Goal: Task Accomplishment & Management: Use online tool/utility

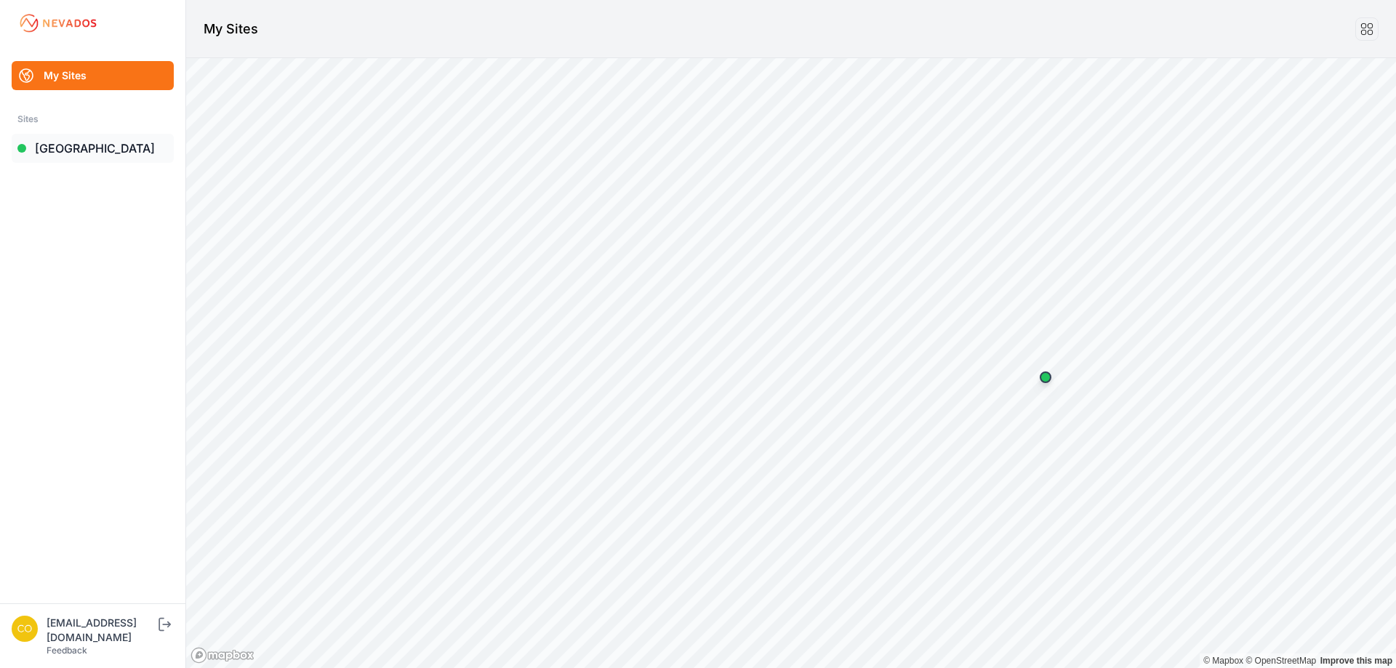
click at [87, 153] on link "[GEOGRAPHIC_DATA]" at bounding box center [93, 148] width 162 height 29
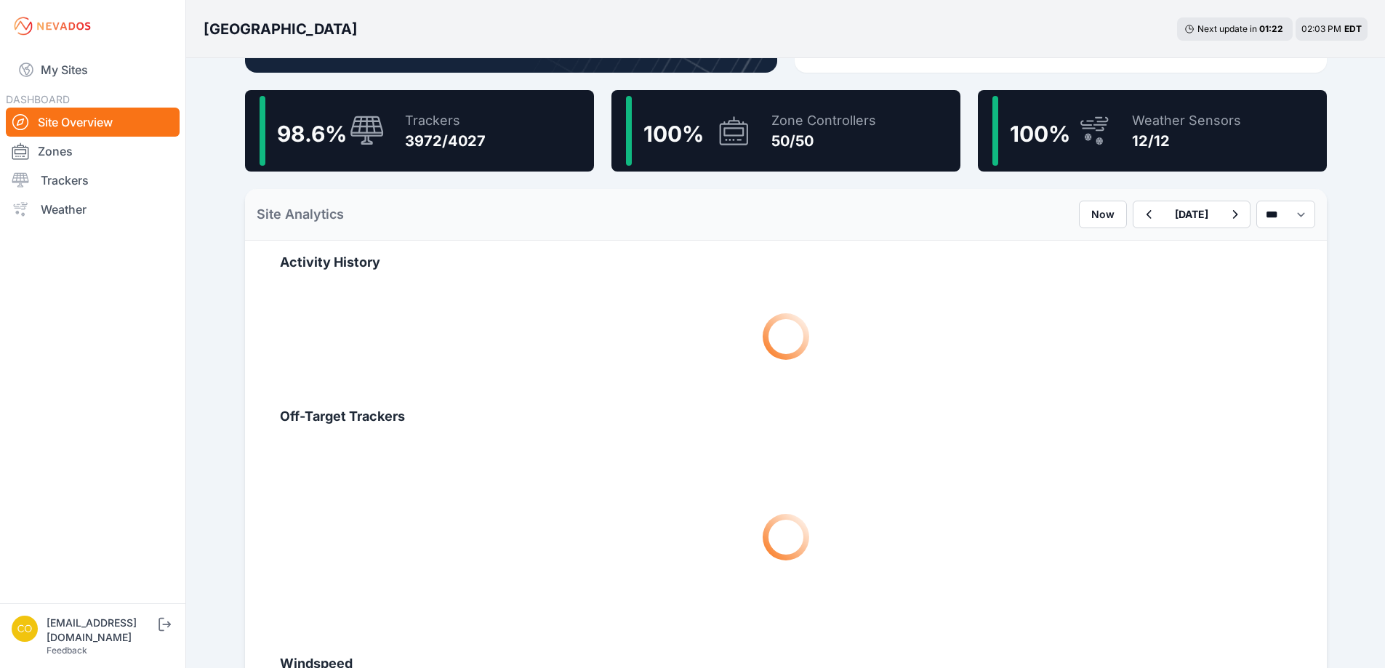
scroll to position [436, 0]
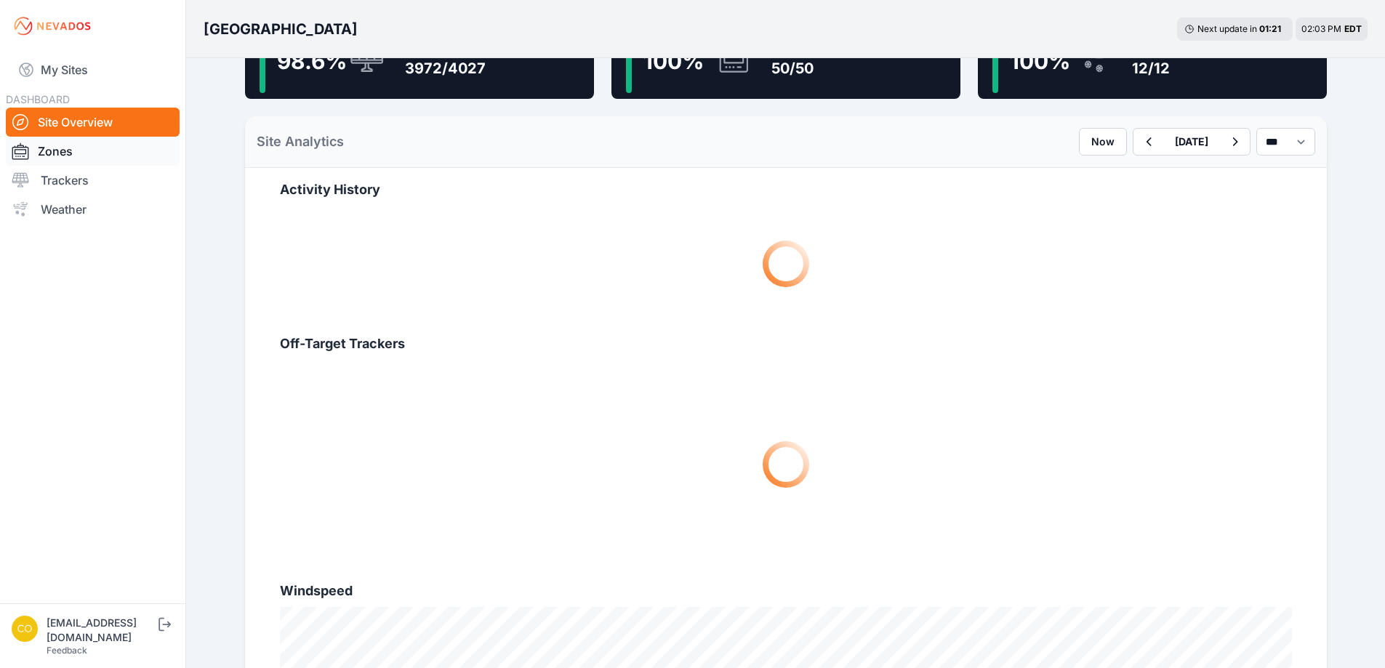
click at [63, 159] on link "Zones" at bounding box center [93, 151] width 174 height 29
click at [85, 152] on link "Zones" at bounding box center [93, 151] width 174 height 29
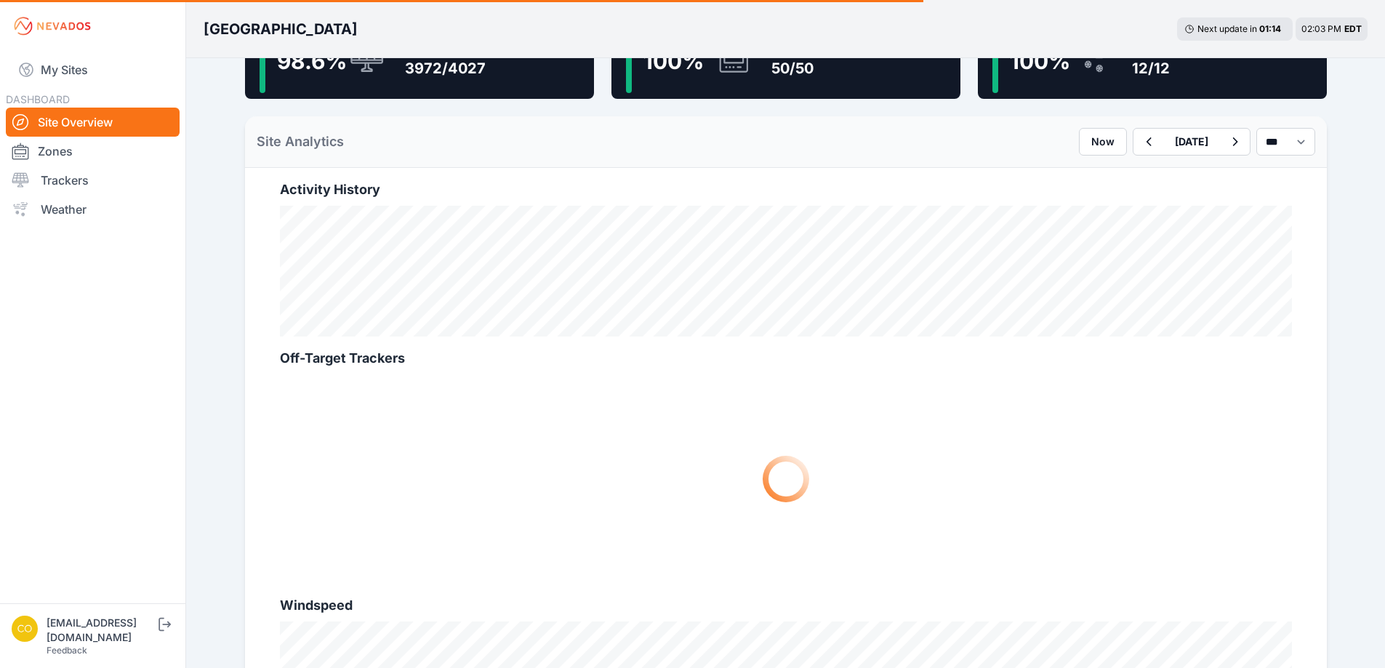
scroll to position [291, 0]
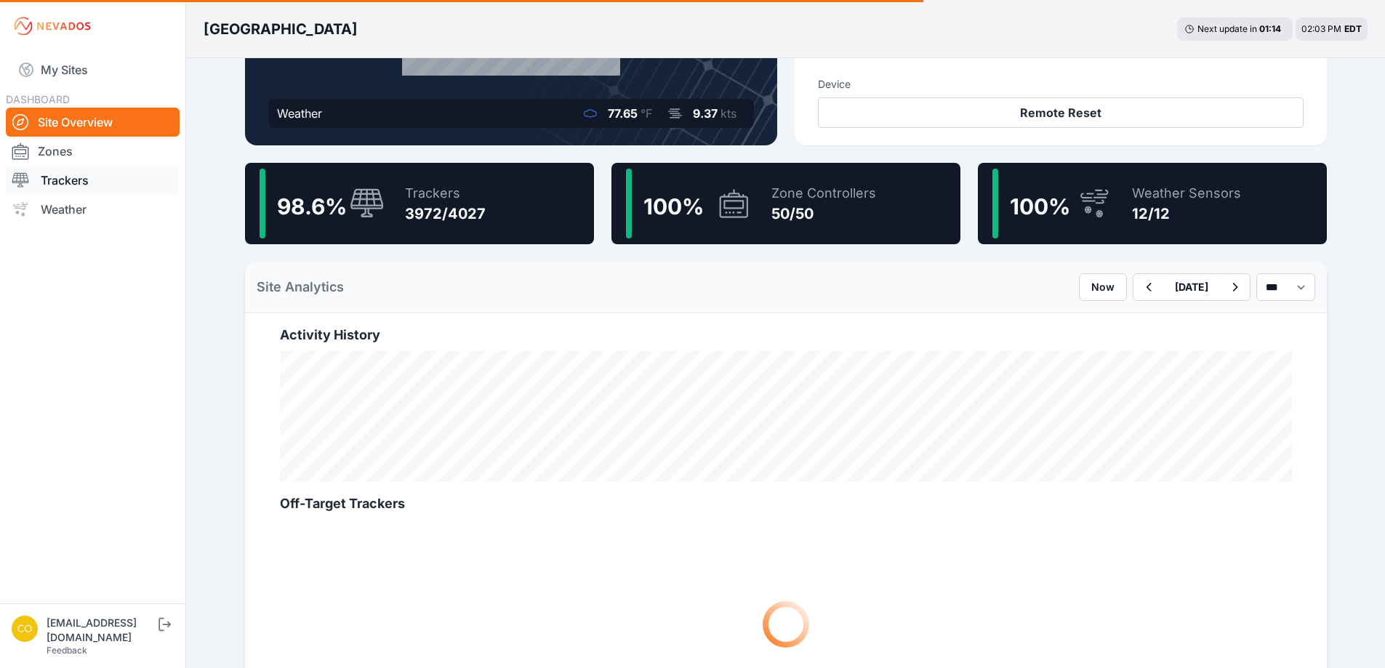
click at [93, 176] on link "Trackers" at bounding box center [93, 180] width 174 height 29
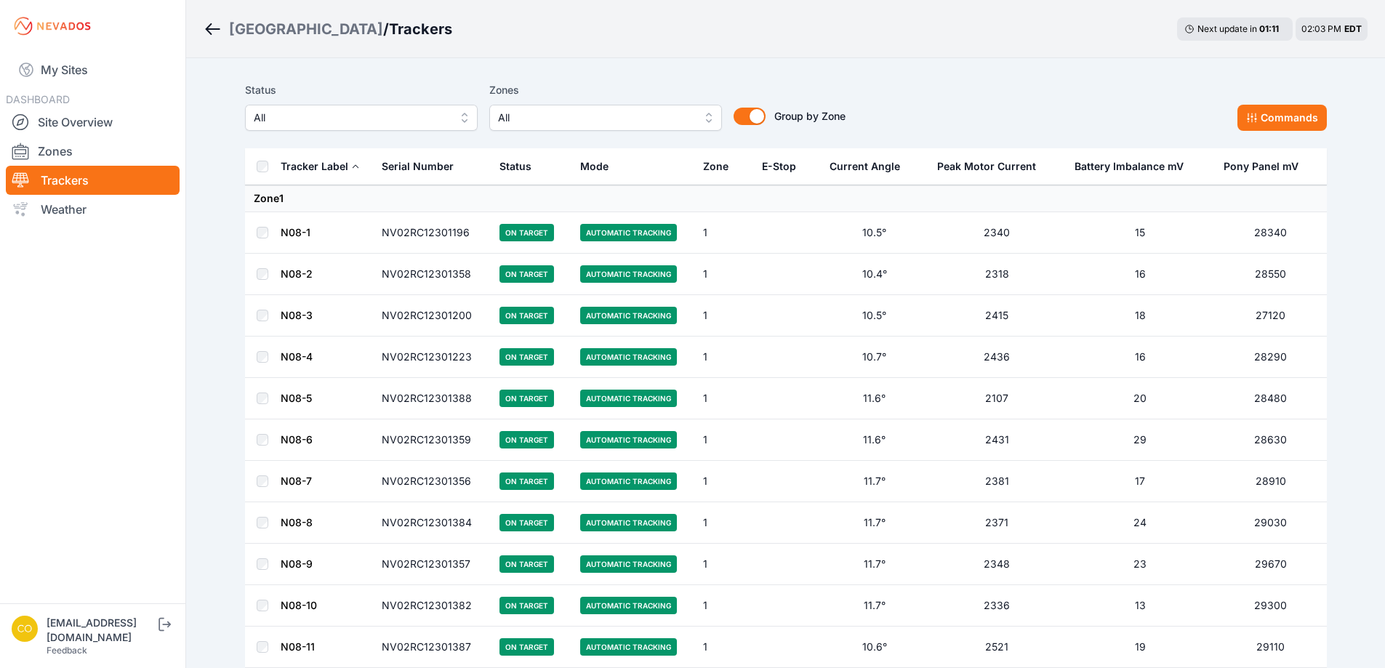
click at [518, 111] on button "All" at bounding box center [605, 118] width 233 height 26
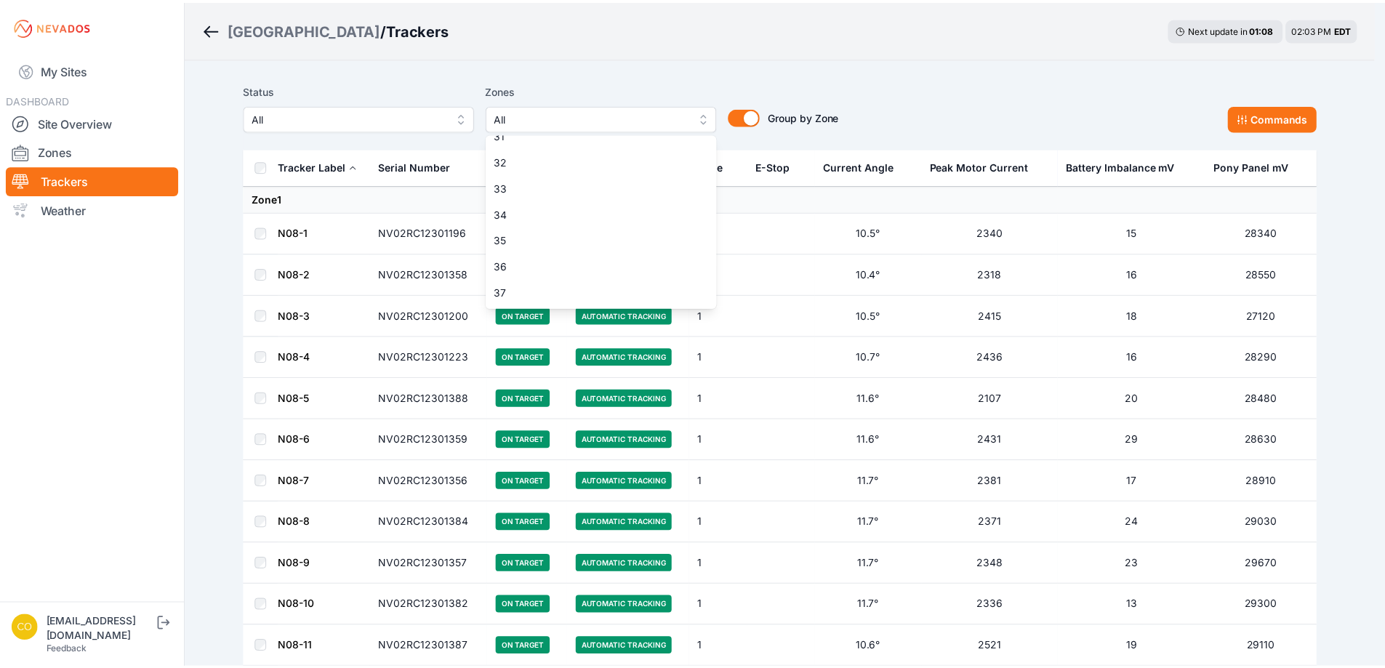
scroll to position [945, 0]
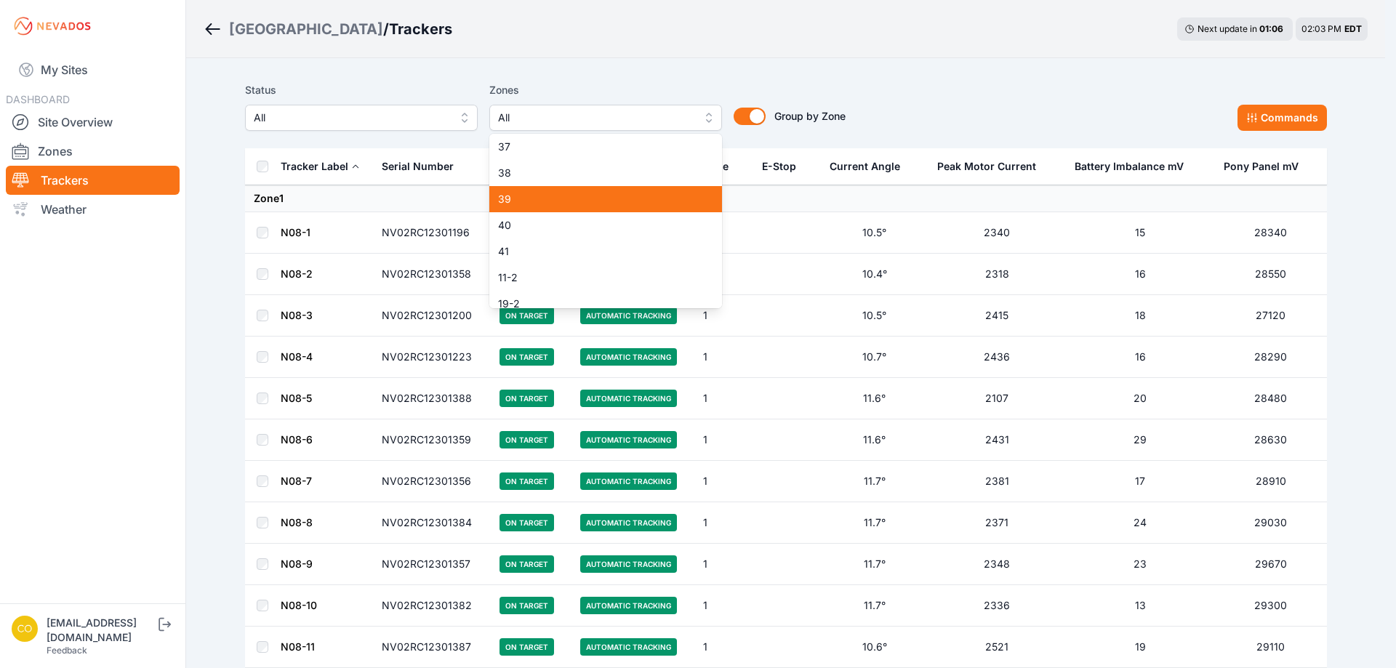
drag, startPoint x: 515, startPoint y: 205, endPoint x: 514, endPoint y: 222, distance: 16.7
click at [515, 205] on span "39" at bounding box center [597, 199] width 198 height 15
click at [514, 222] on span "40" at bounding box center [597, 225] width 198 height 15
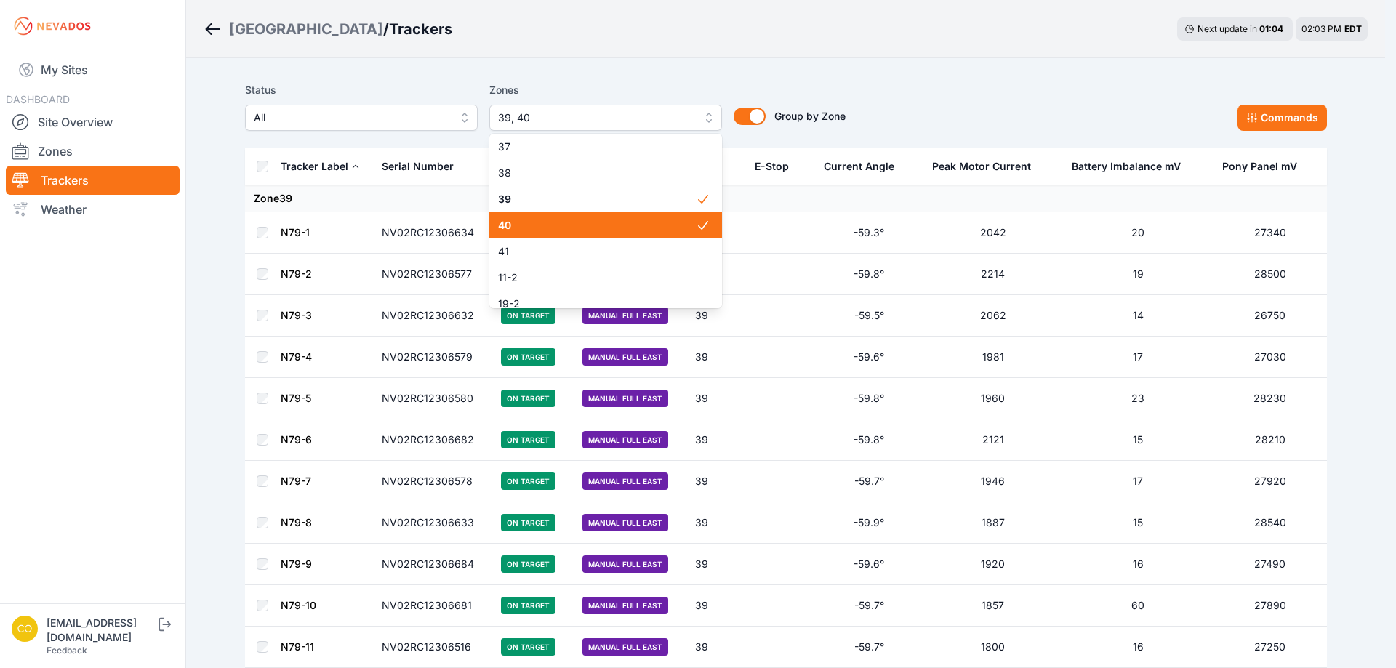
click at [515, 252] on span "41" at bounding box center [597, 251] width 198 height 15
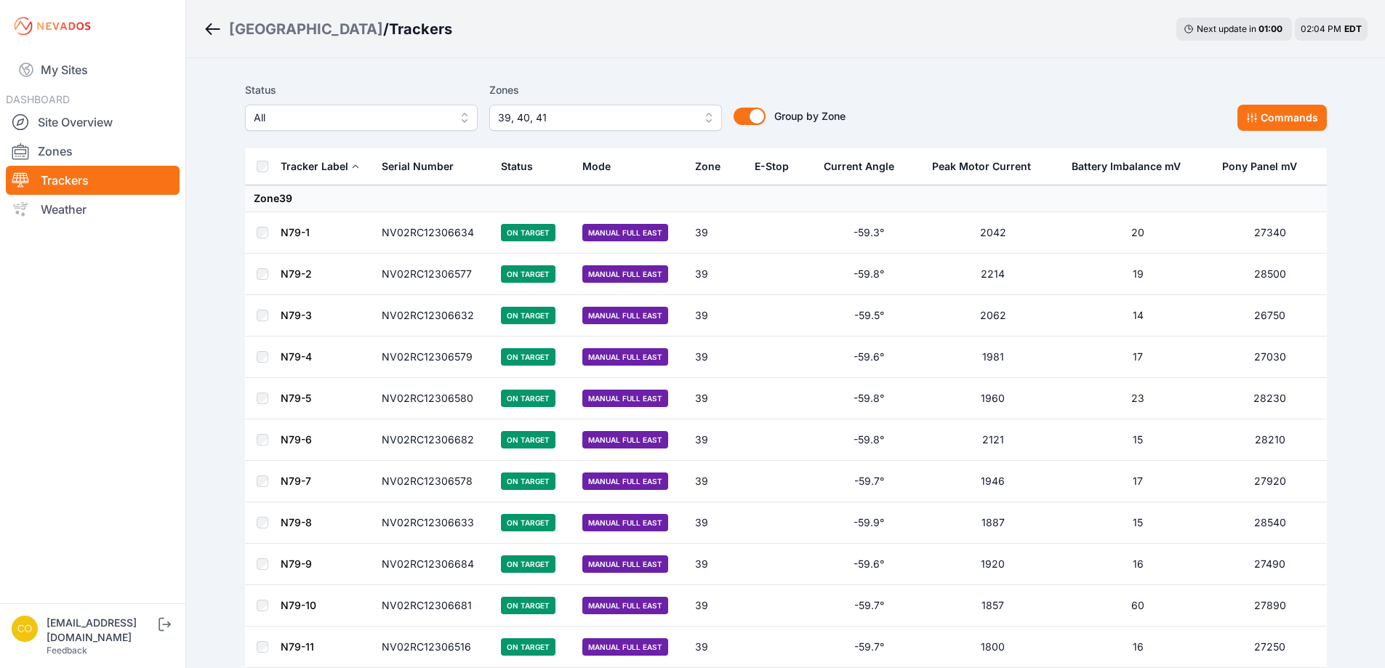
click at [591, 119] on span "39, 40, 41" at bounding box center [595, 117] width 195 height 17
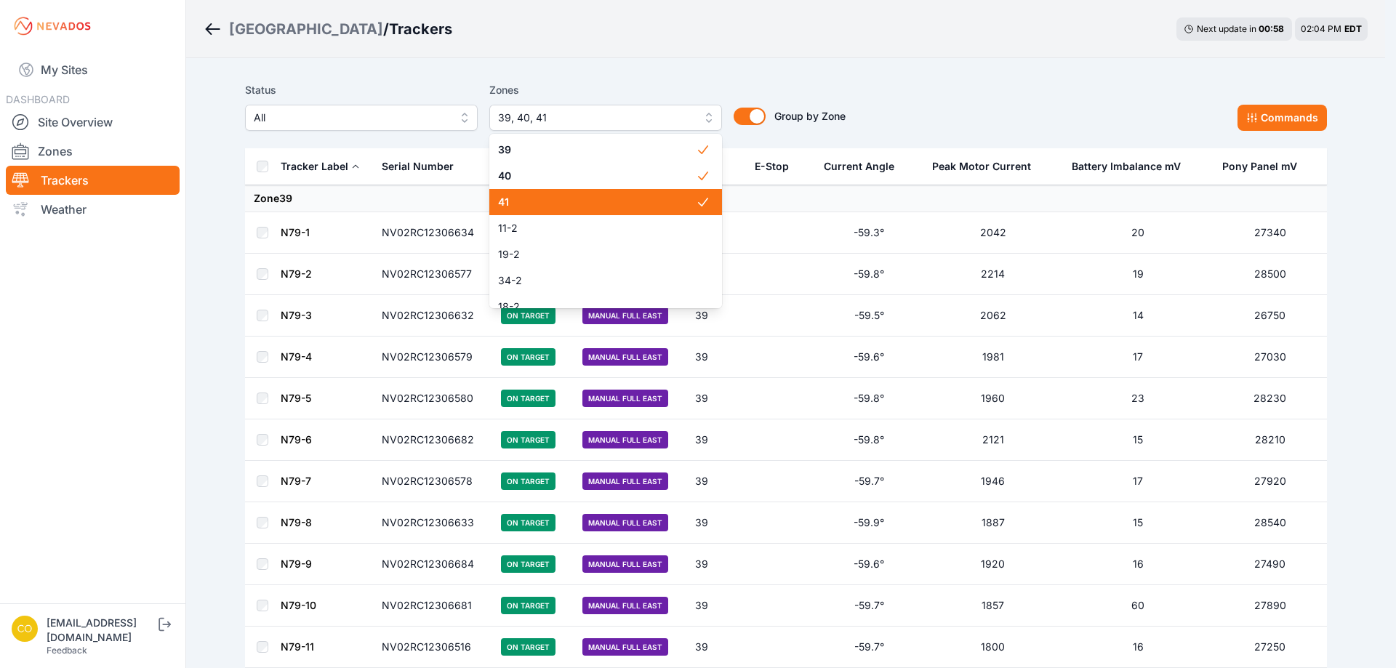
scroll to position [922, 0]
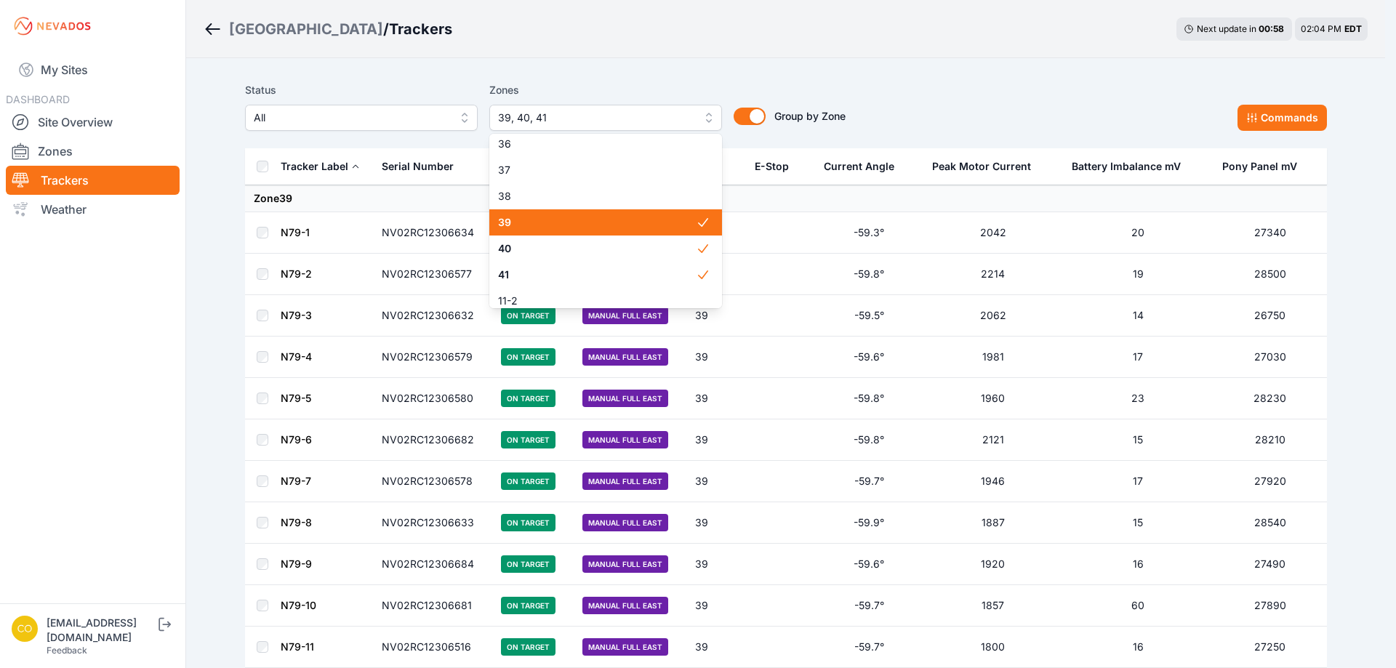
click at [517, 222] on span "39" at bounding box center [597, 222] width 198 height 15
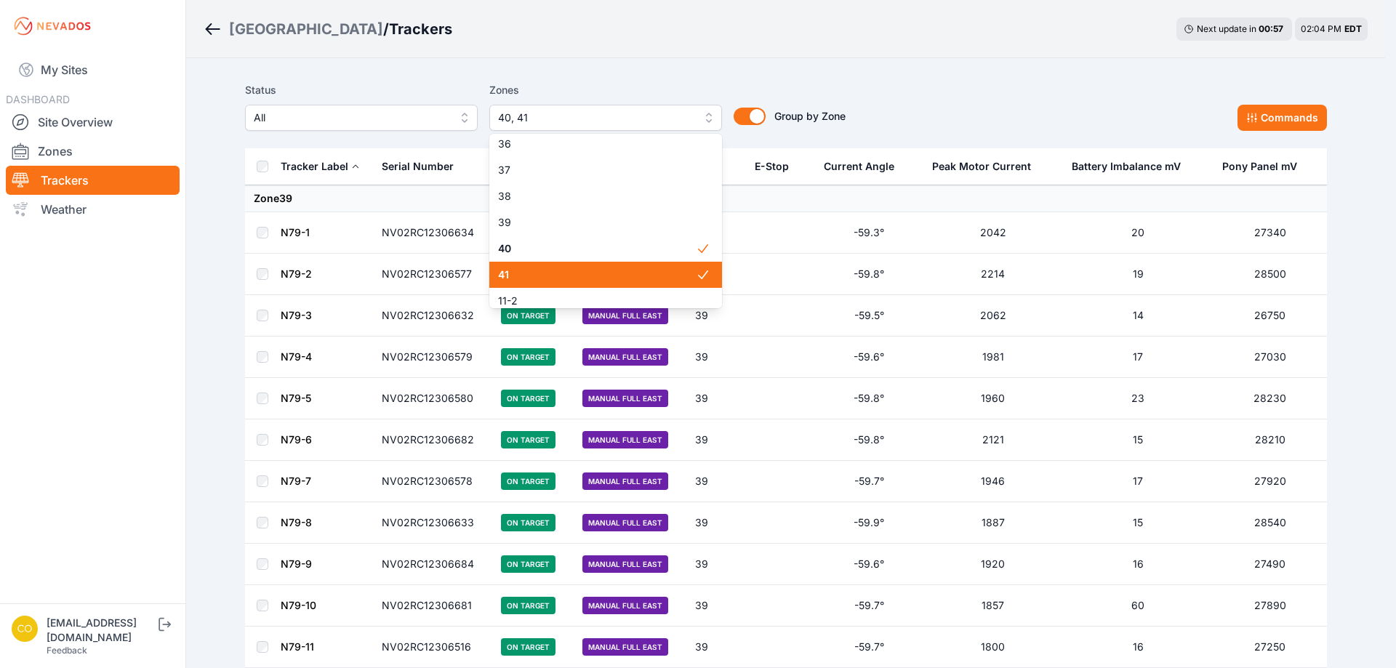
click at [513, 268] on span "41" at bounding box center [597, 275] width 198 height 15
click at [513, 246] on span "40" at bounding box center [597, 248] width 198 height 15
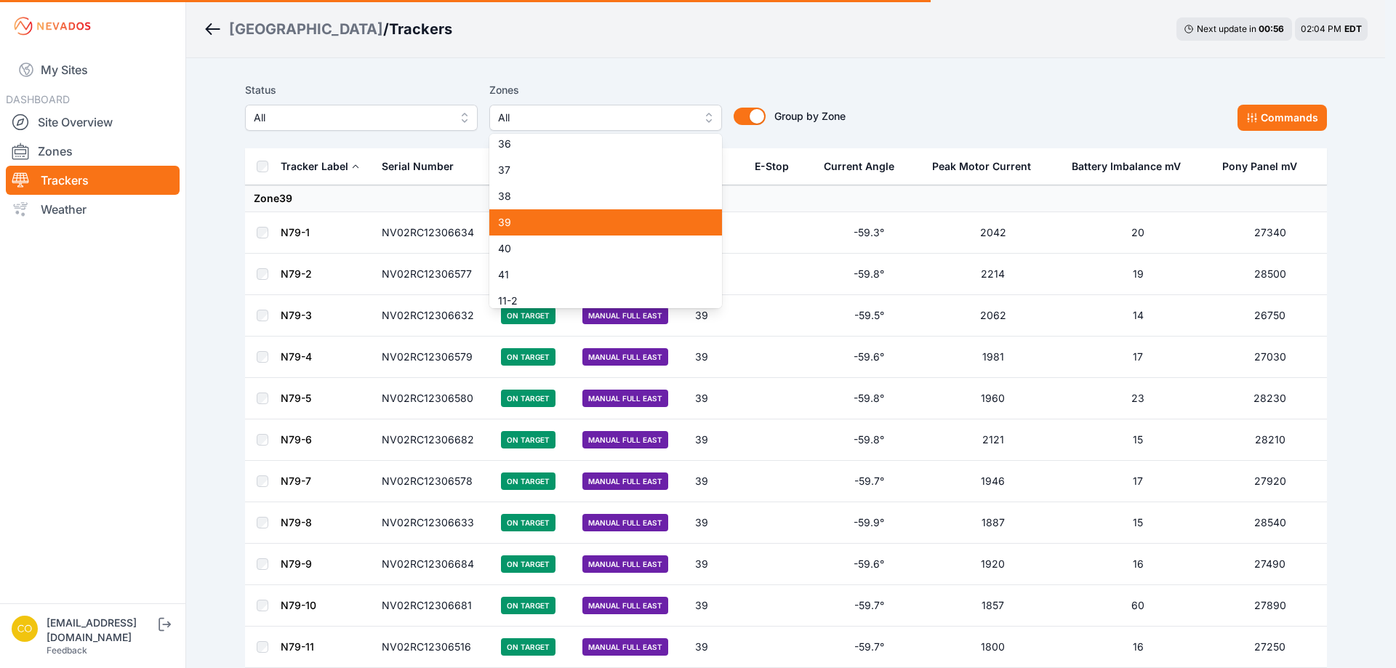
click at [510, 216] on span "39" at bounding box center [597, 222] width 198 height 15
click at [510, 222] on span "39" at bounding box center [597, 222] width 198 height 15
click at [510, 249] on span "40" at bounding box center [597, 248] width 198 height 15
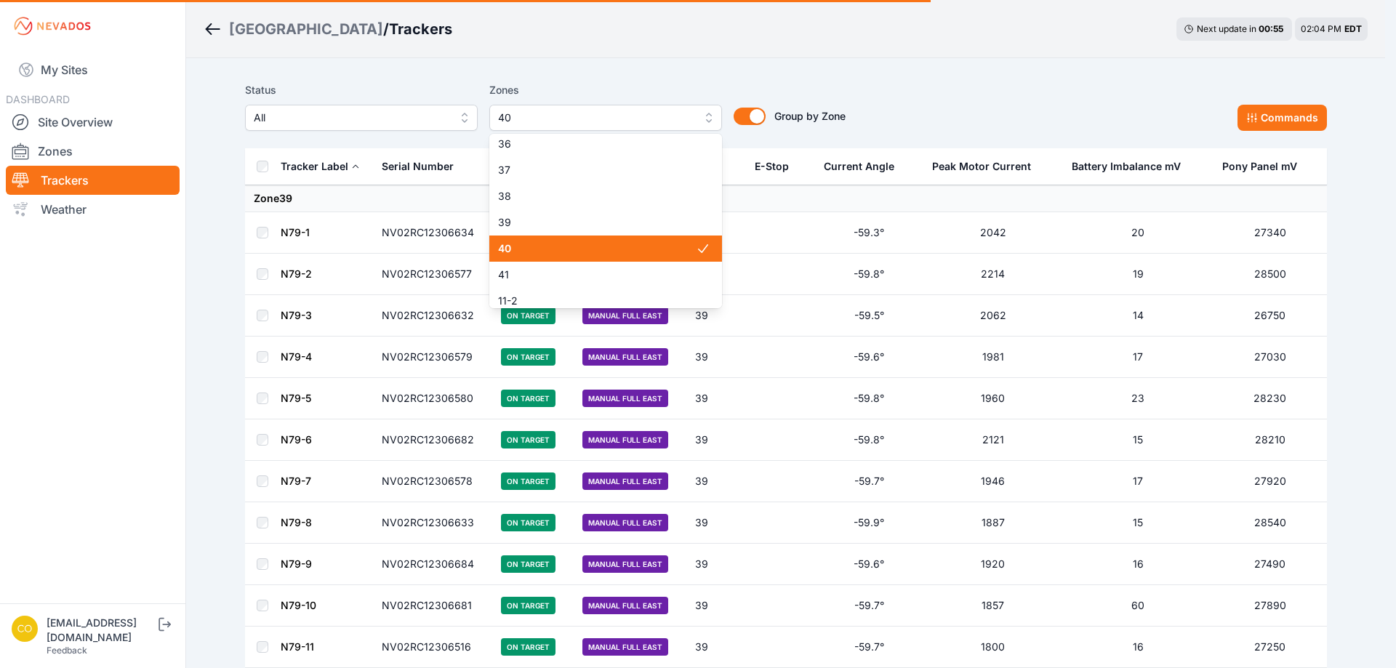
click at [508, 246] on span "40" at bounding box center [597, 248] width 198 height 15
click at [509, 225] on span "39" at bounding box center [597, 222] width 198 height 15
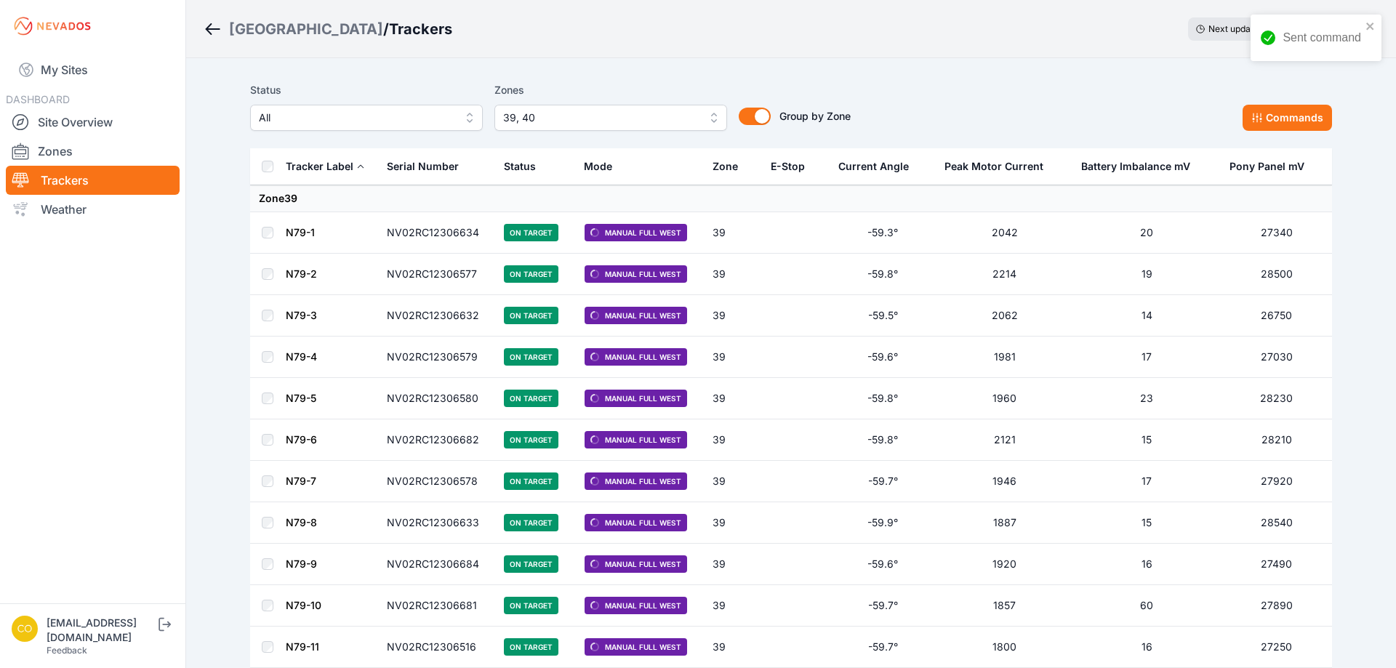
click at [575, 119] on span "39, 40" at bounding box center [600, 117] width 195 height 17
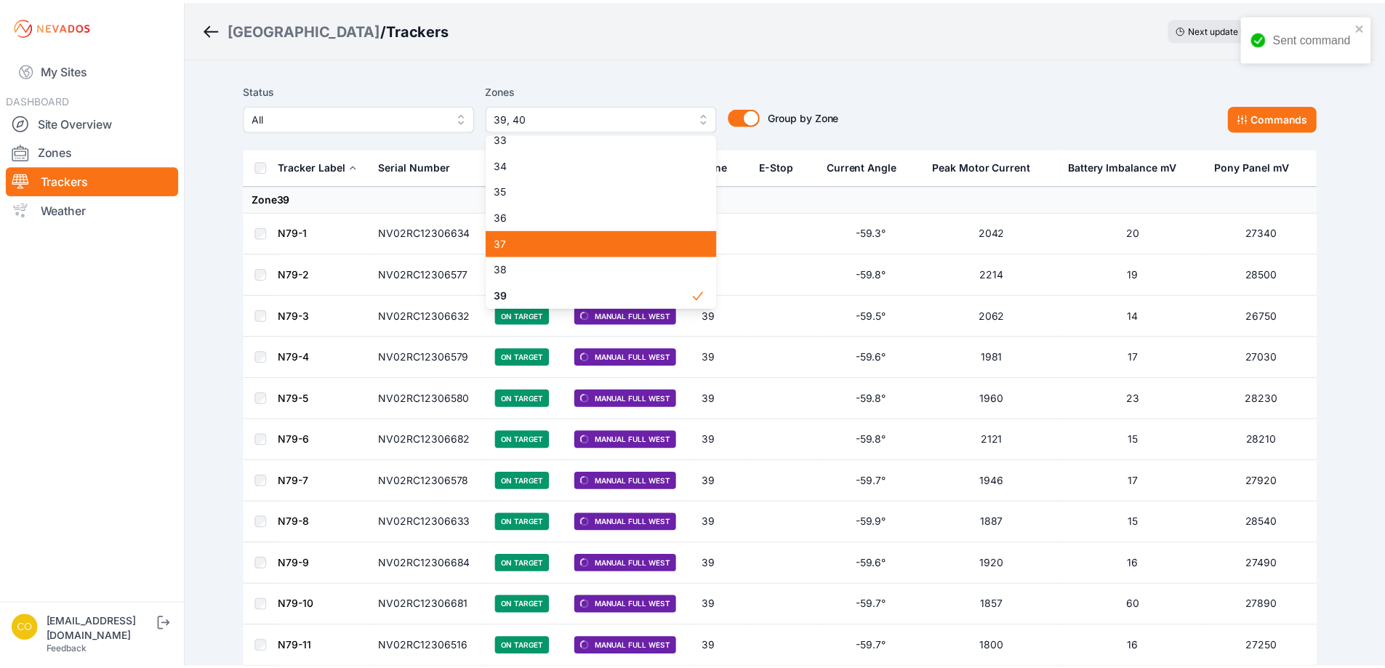
scroll to position [995, 0]
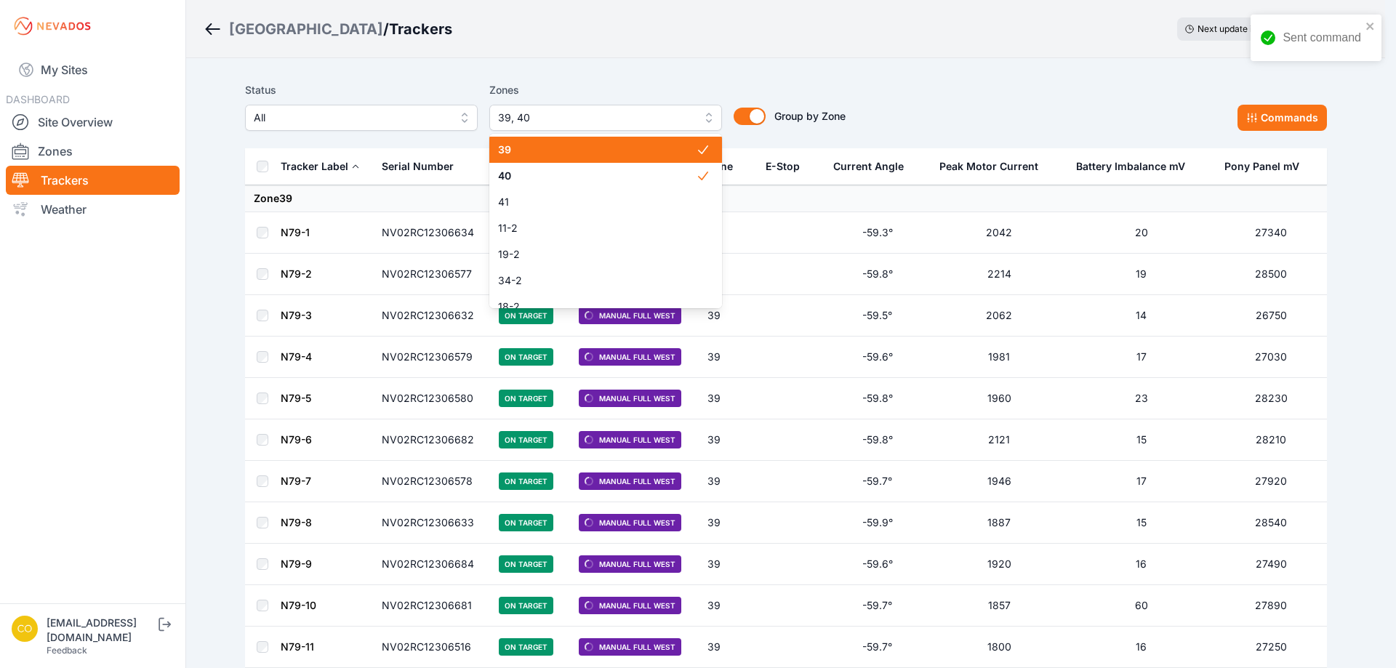
drag, startPoint x: 516, startPoint y: 157, endPoint x: 513, endPoint y: 175, distance: 18.4
click at [516, 157] on div "39" at bounding box center [605, 150] width 233 height 26
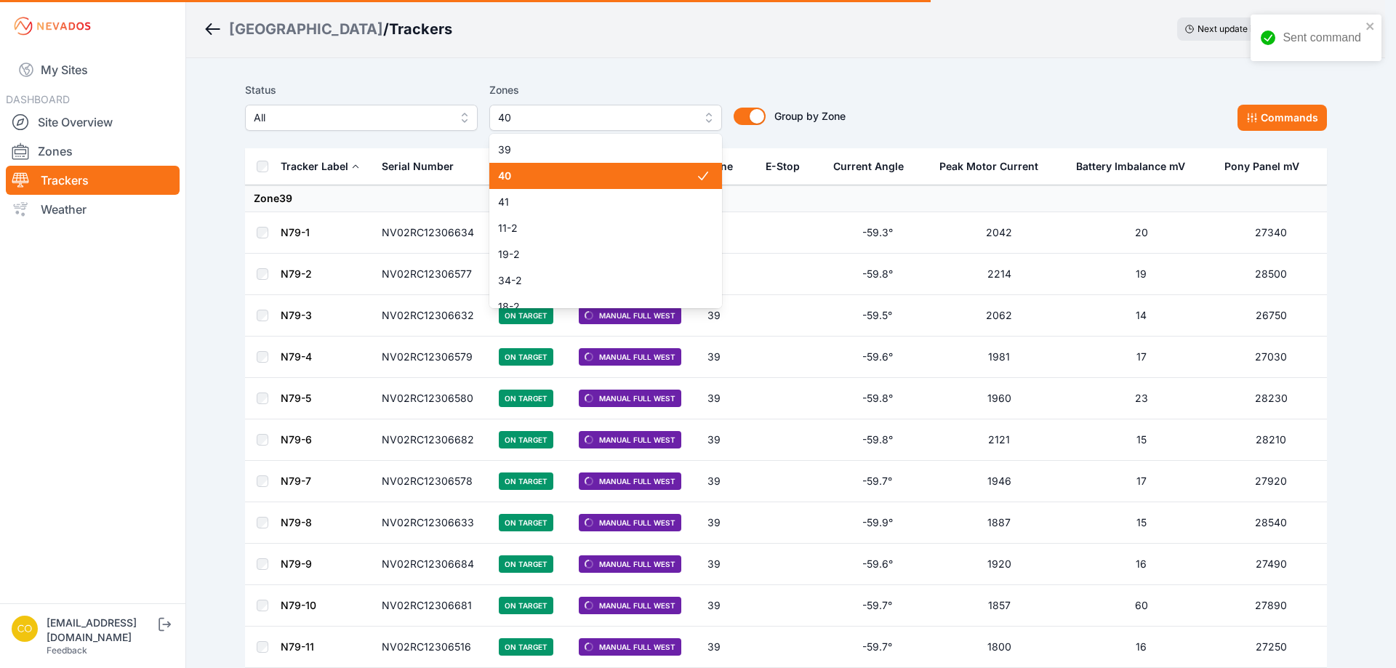
click at [513, 177] on span "40" at bounding box center [597, 176] width 198 height 15
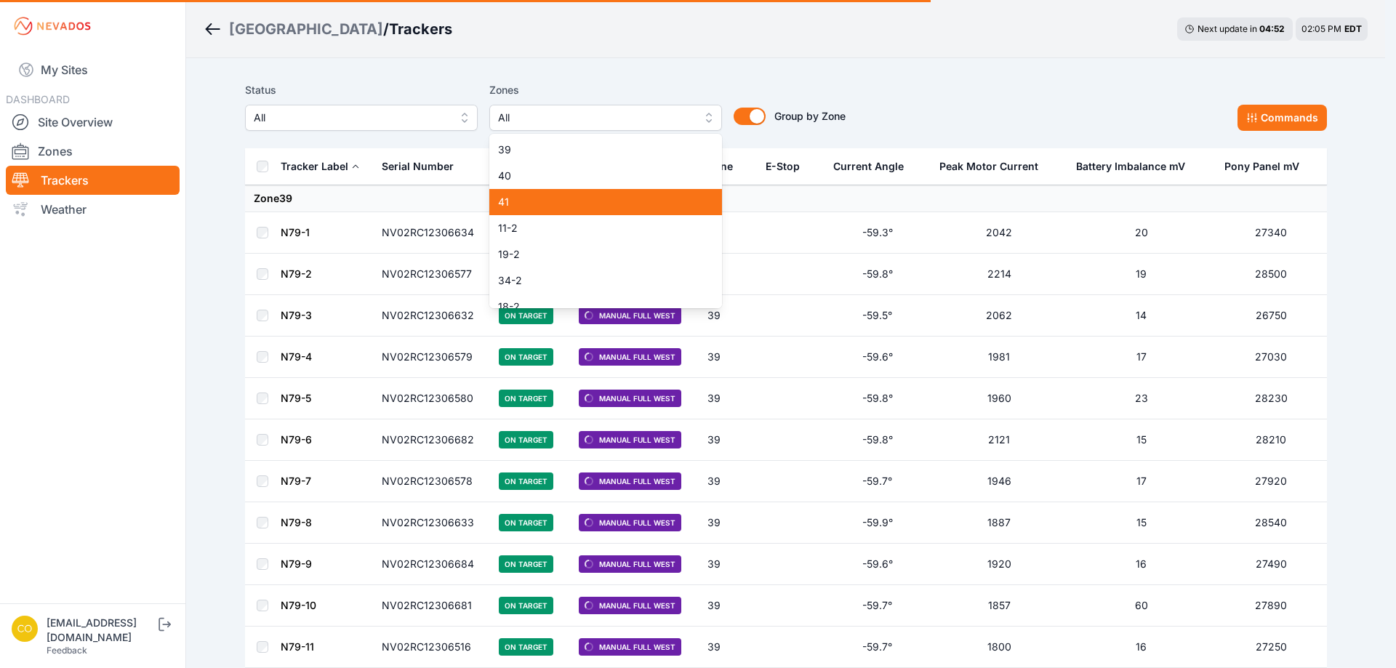
click at [510, 201] on span "41" at bounding box center [597, 202] width 198 height 15
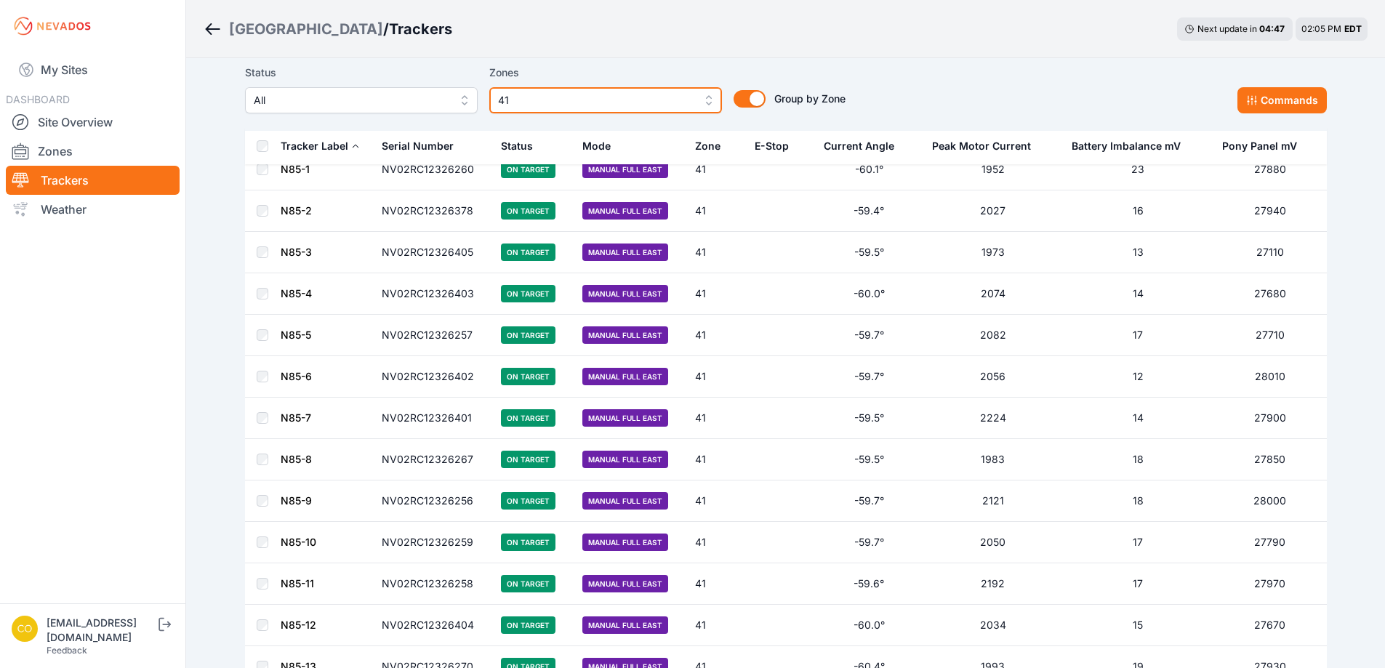
scroll to position [42, 0]
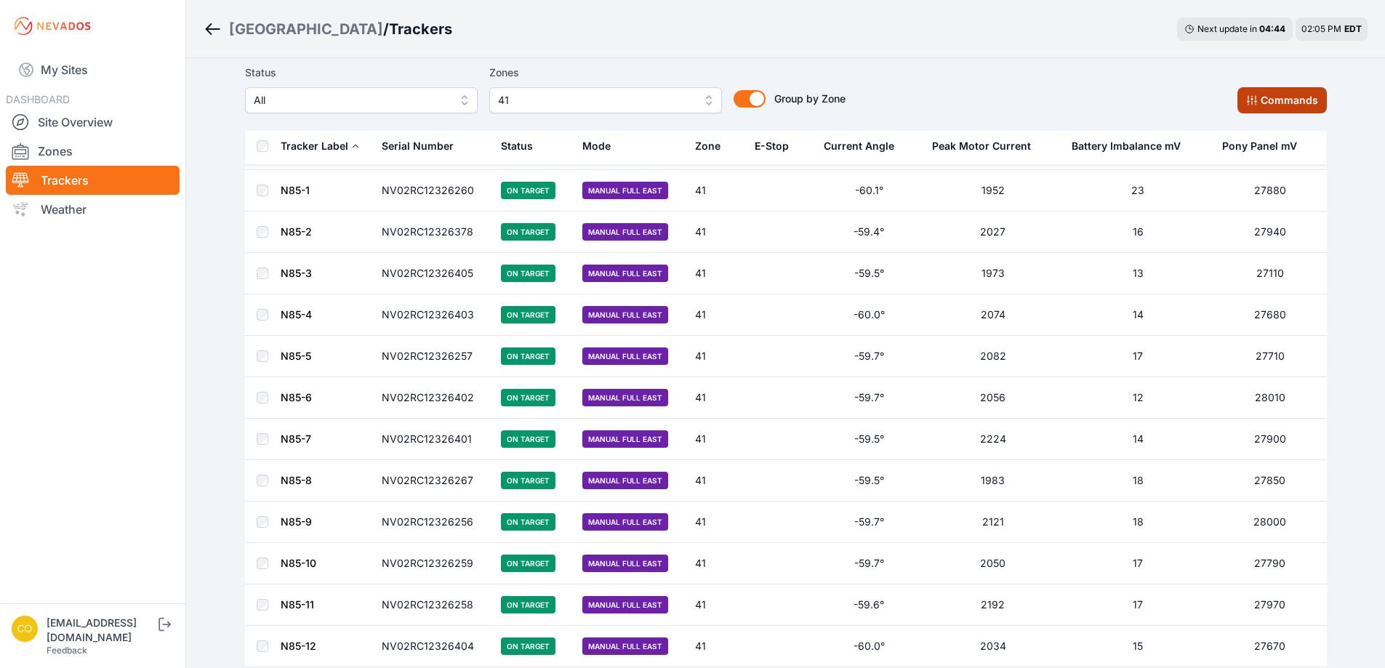
click at [1262, 105] on button "Commands" at bounding box center [1282, 100] width 89 height 26
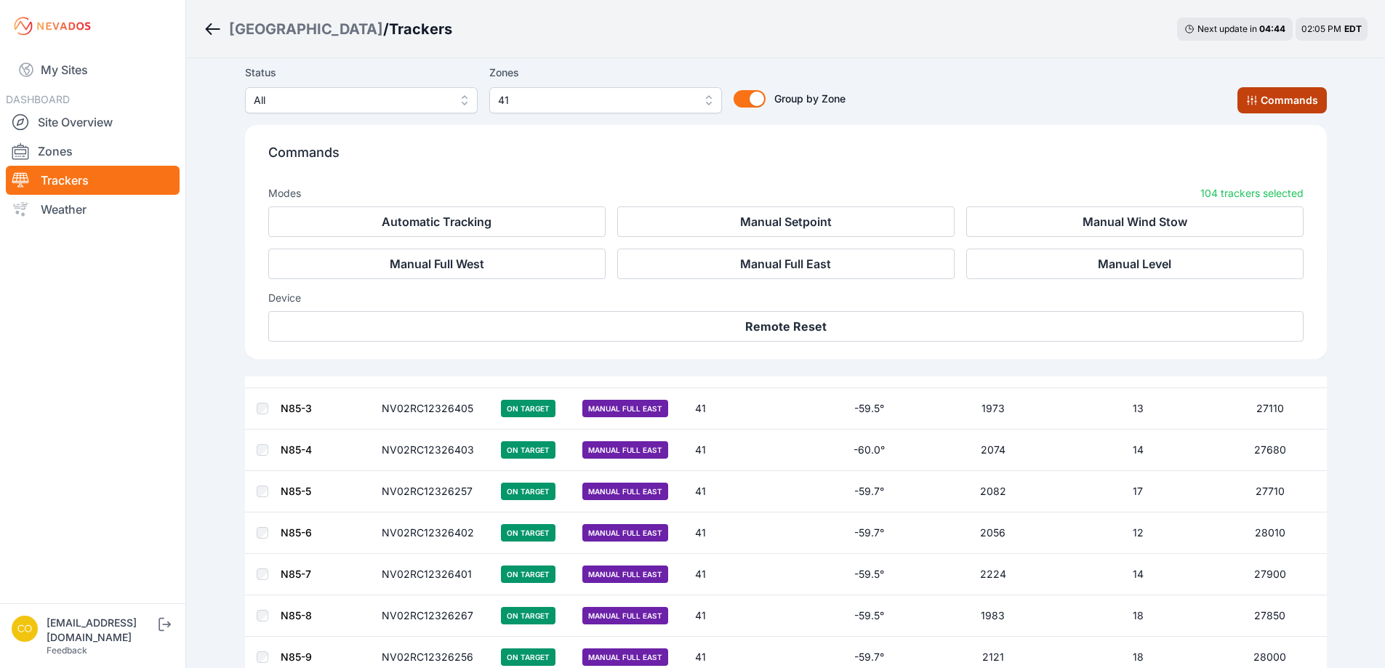
scroll to position [288, 0]
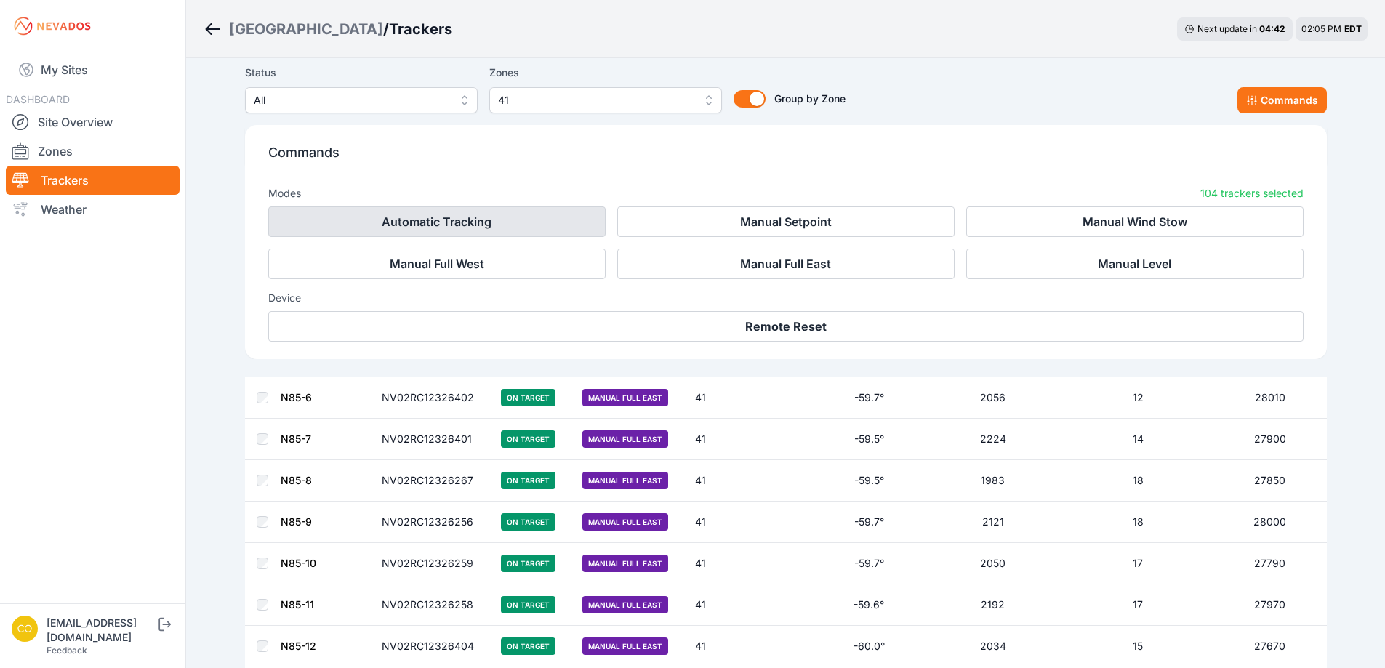
click at [448, 221] on button "Automatic Tracking" at bounding box center [436, 221] width 337 height 31
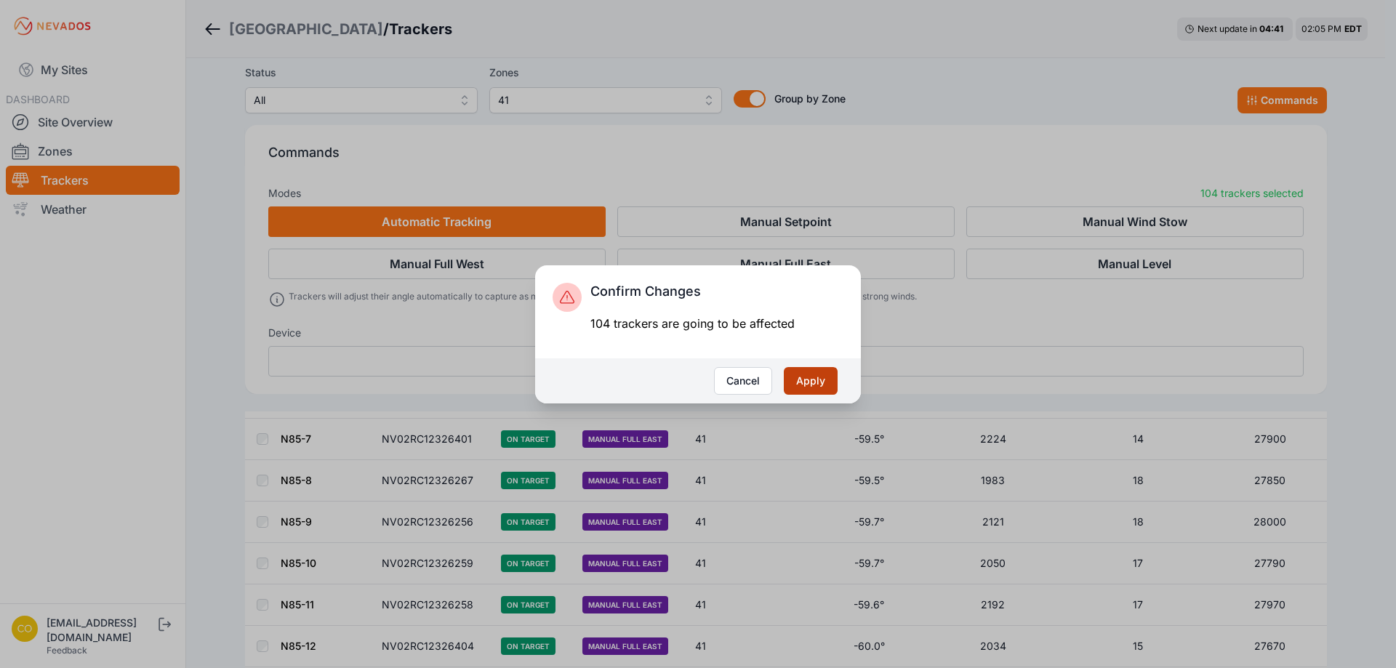
click at [814, 380] on button "Apply" at bounding box center [811, 381] width 54 height 28
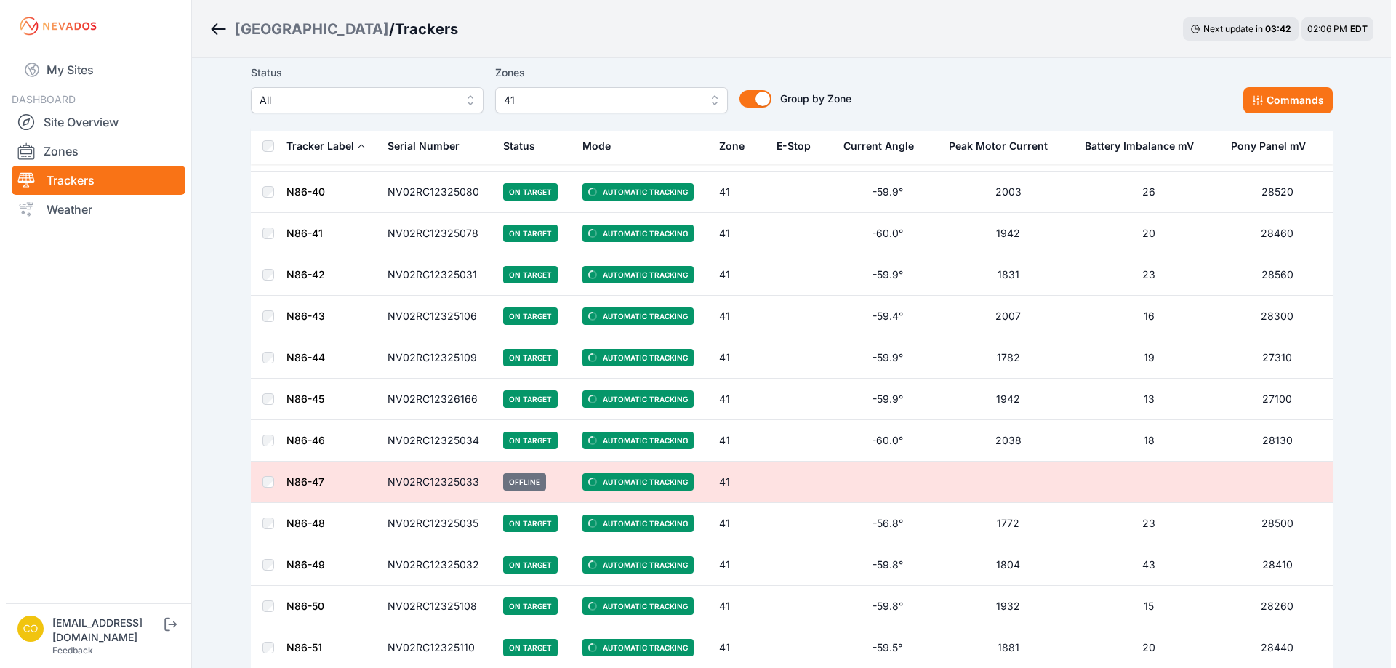
scroll to position [4001, 0]
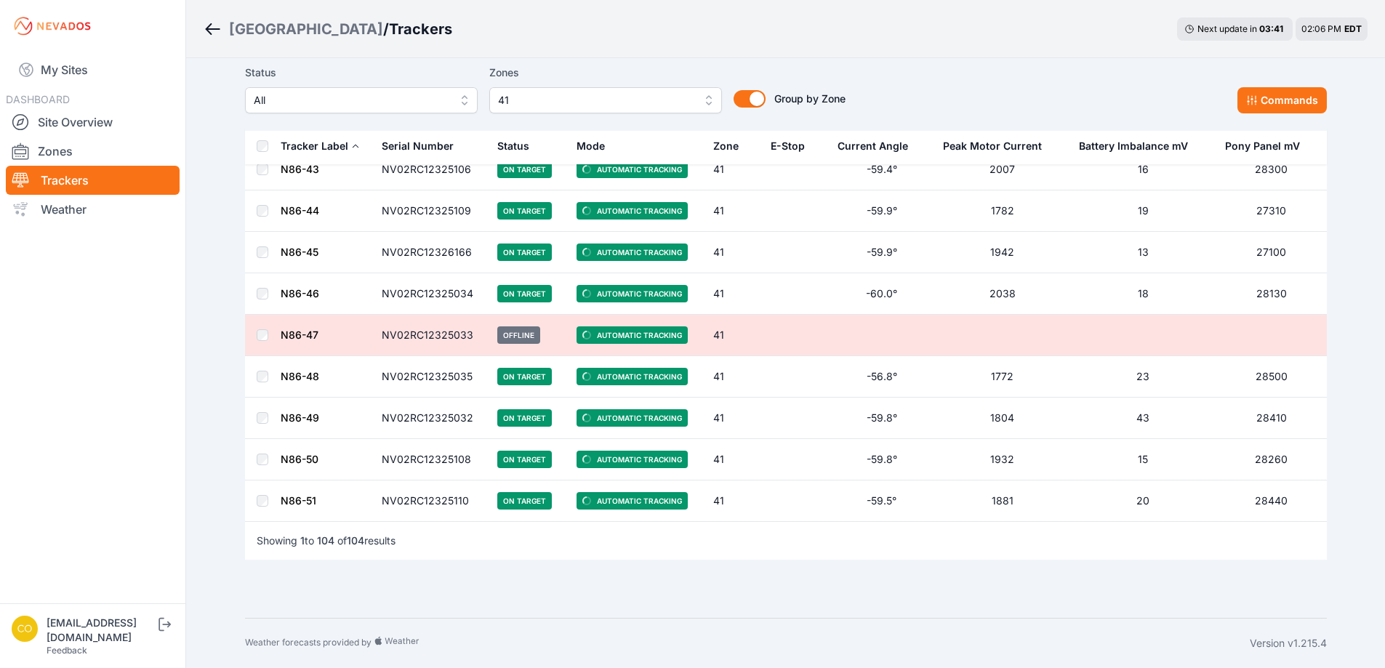
click at [619, 87] on div "Zones 41" at bounding box center [605, 88] width 233 height 49
click at [615, 94] on span "41" at bounding box center [595, 100] width 195 height 17
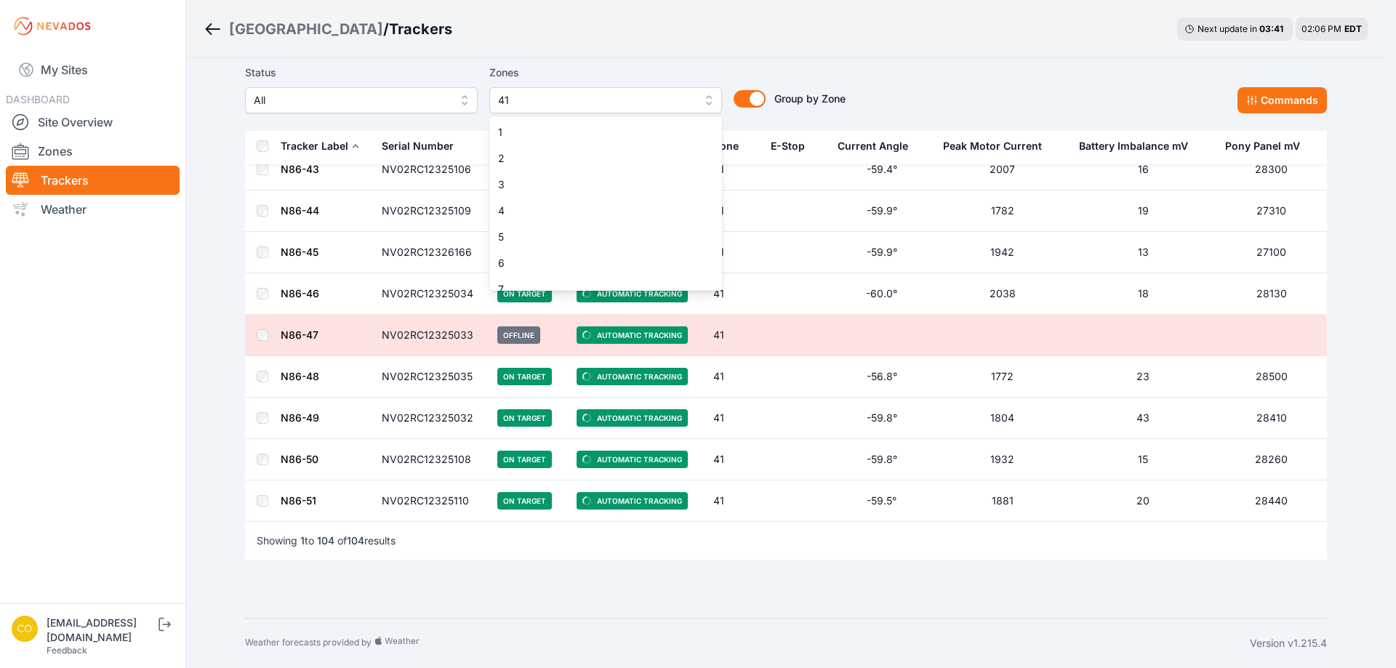
scroll to position [902, 0]
click at [556, 225] on span "39" at bounding box center [597, 225] width 198 height 15
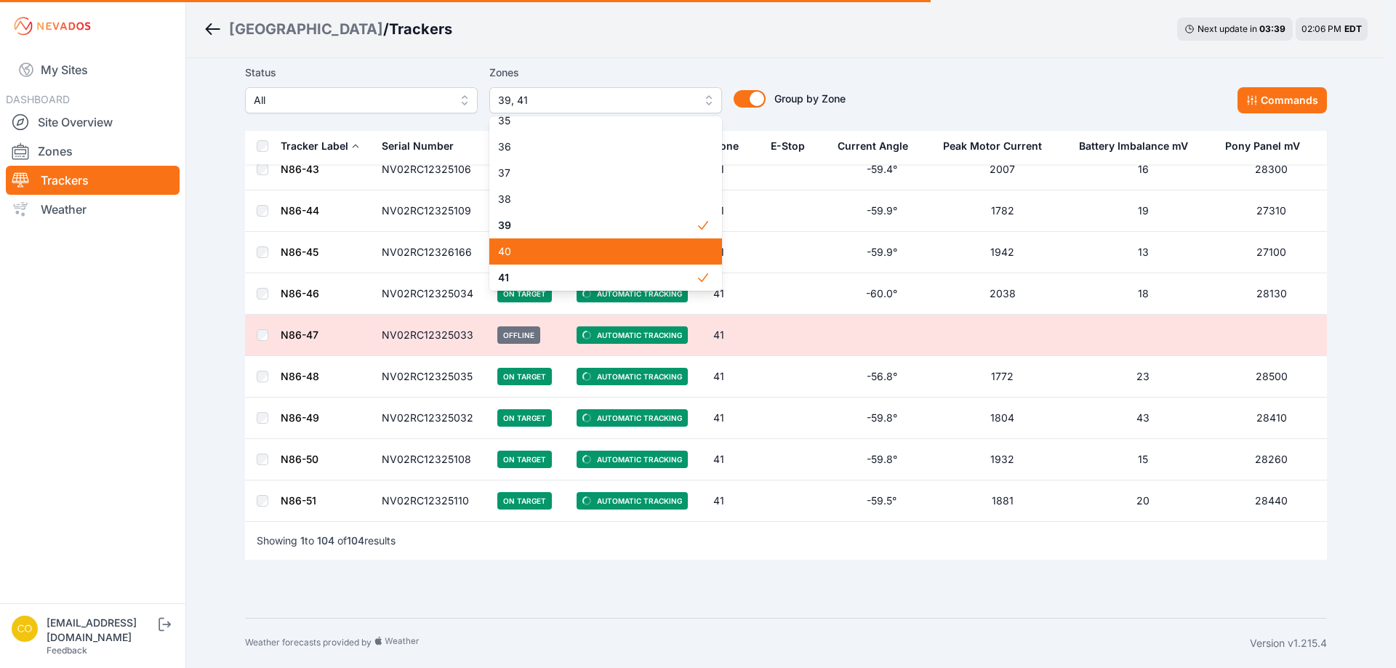
click at [544, 249] on span "40" at bounding box center [597, 251] width 198 height 15
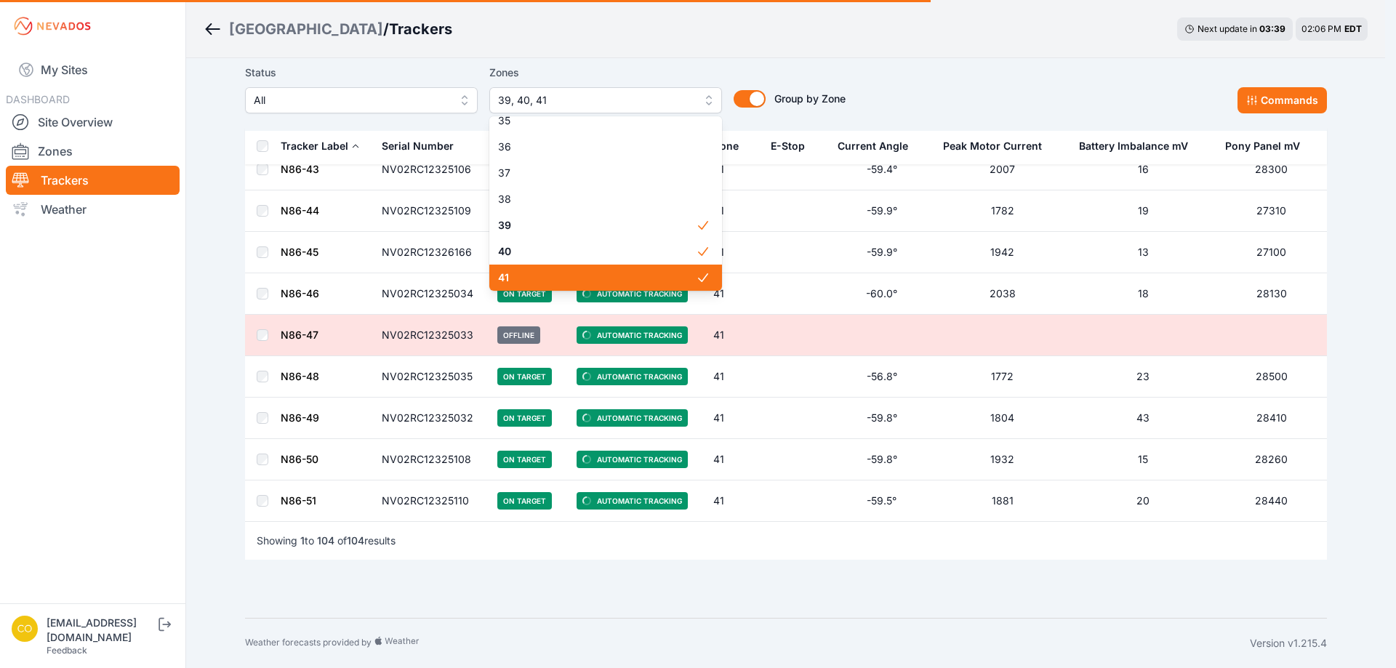
click at [553, 269] on div "41" at bounding box center [605, 278] width 233 height 26
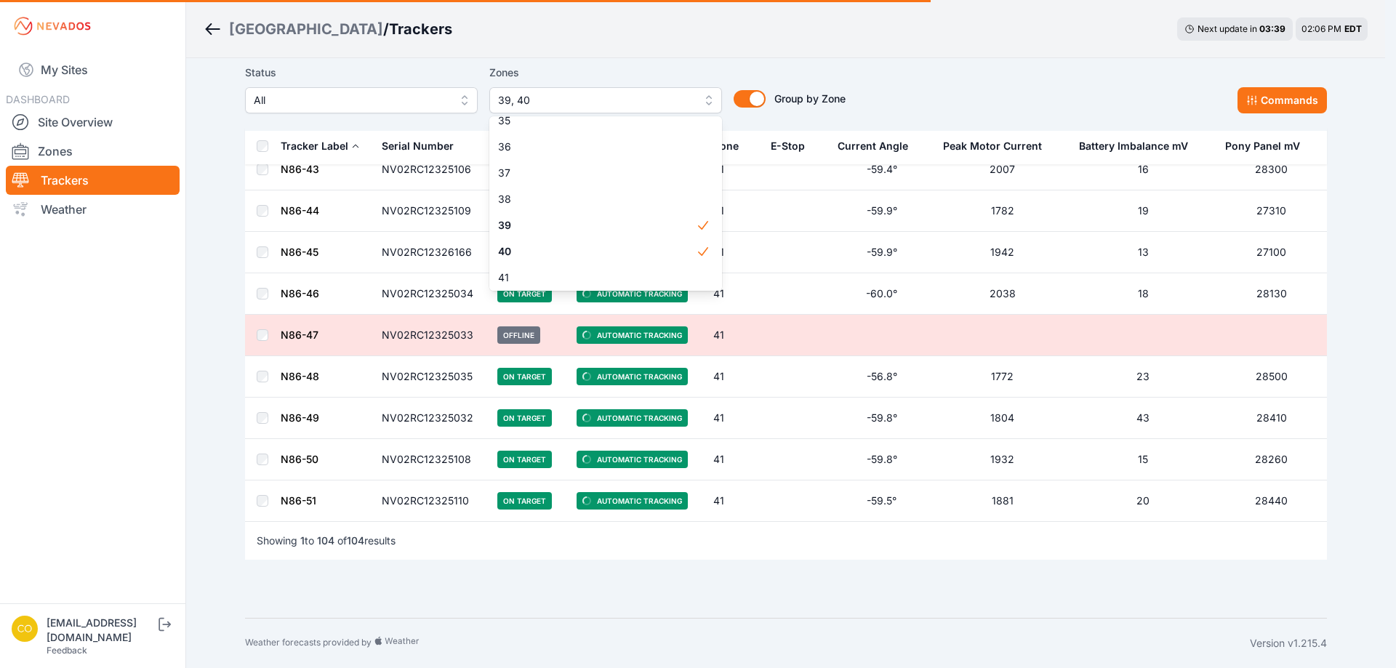
scroll to position [393, 0]
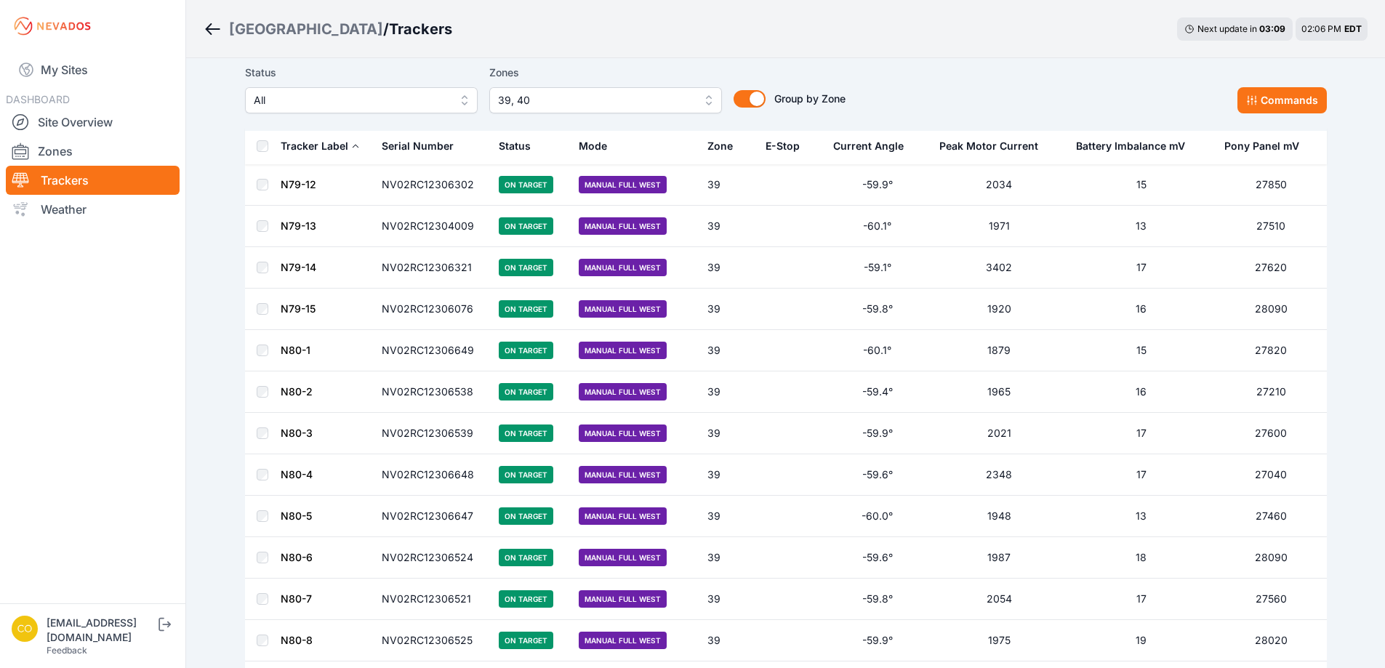
scroll to position [0, 0]
